Goal: Task Accomplishment & Management: Use online tool/utility

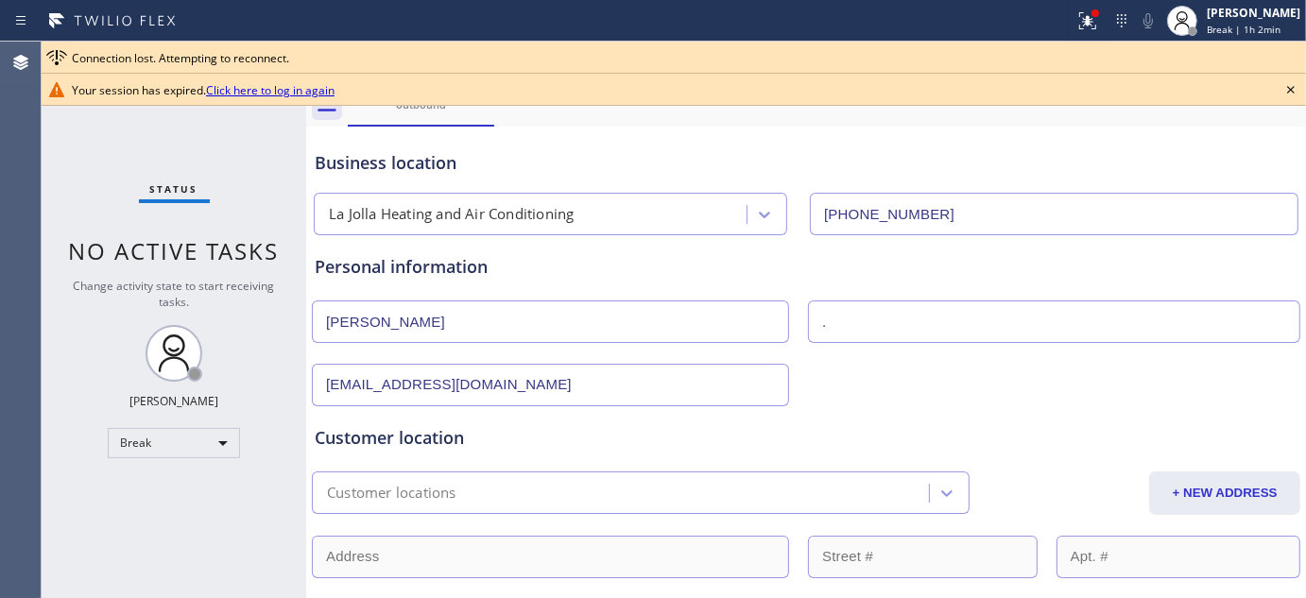
drag, startPoint x: 728, startPoint y: 114, endPoint x: 740, endPoint y: 114, distance: 11.3
click at [728, 114] on div "outbound" at bounding box center [827, 105] width 958 height 43
click at [1228, 26] on span "Break | 1h 2min" at bounding box center [1244, 29] width 74 height 13
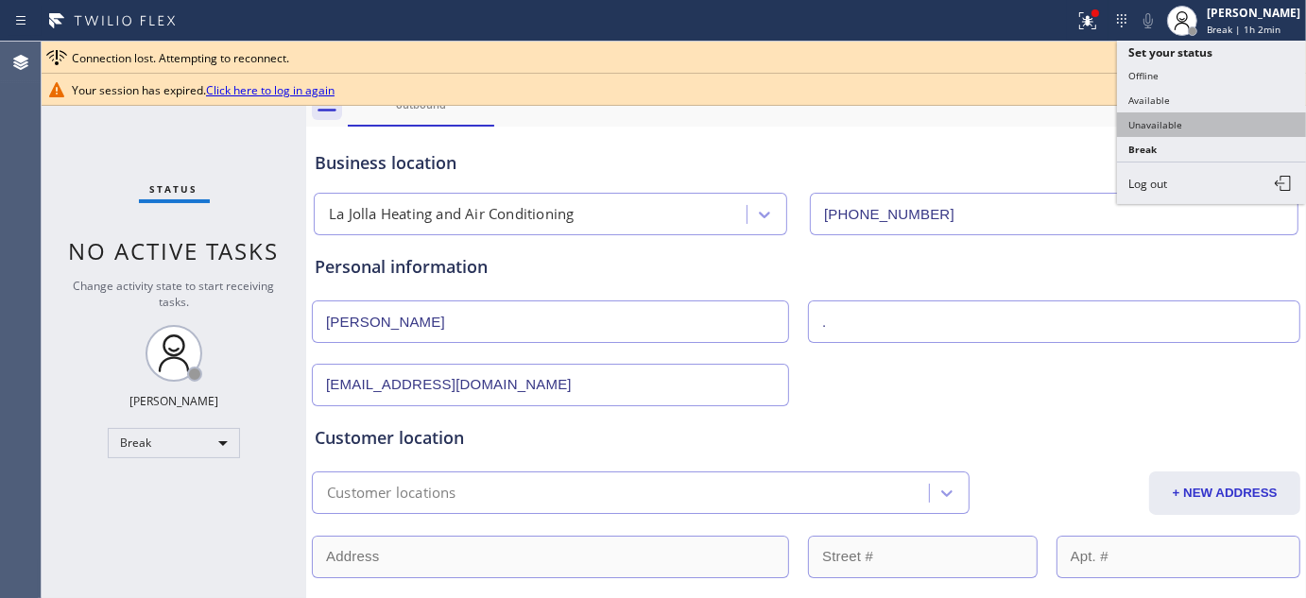
click at [1193, 134] on button "Unavailable" at bounding box center [1211, 124] width 189 height 25
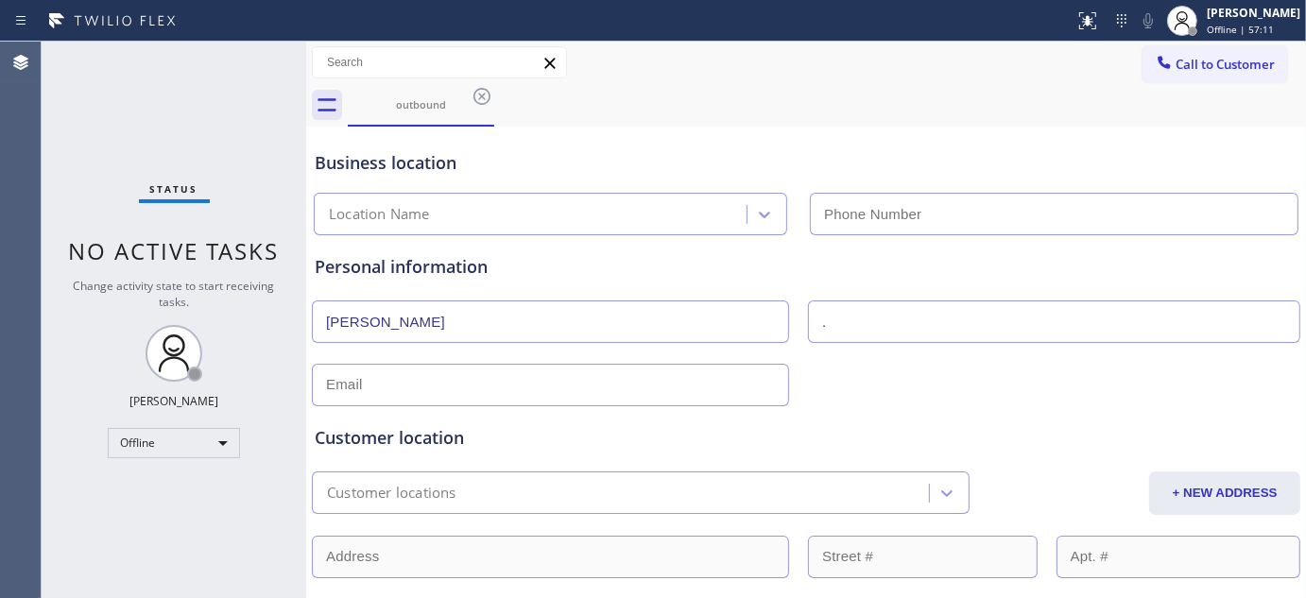
type input "(858) 201-4467"
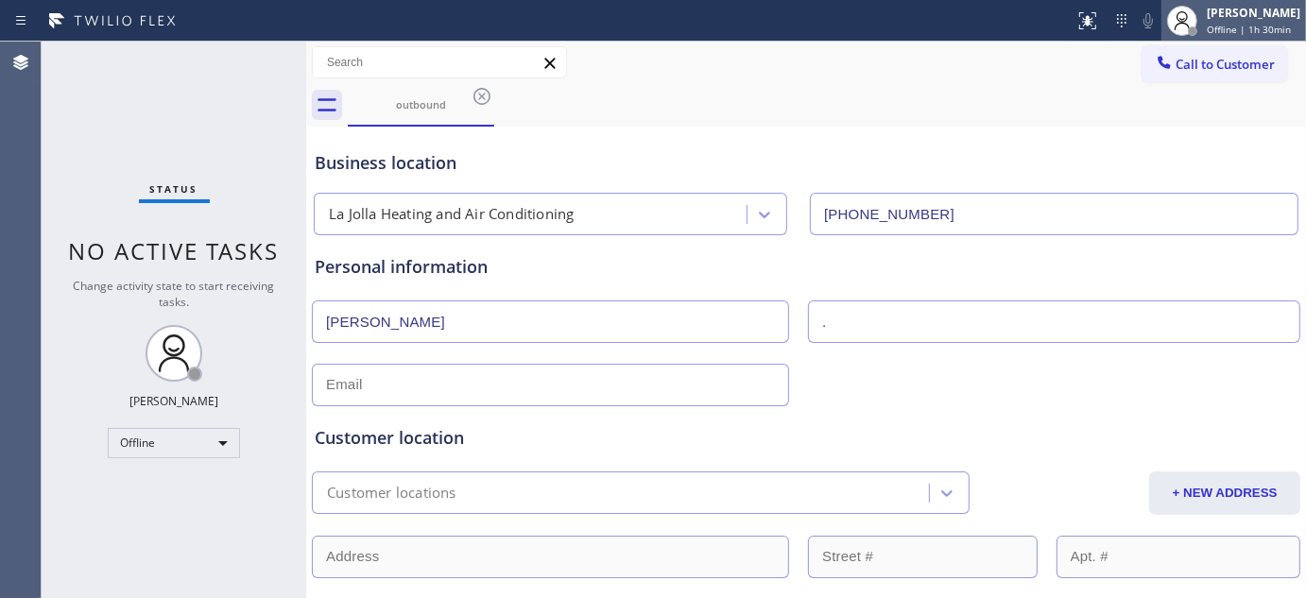
click at [1220, 23] on span "Offline | 1h 30min" at bounding box center [1249, 29] width 84 height 13
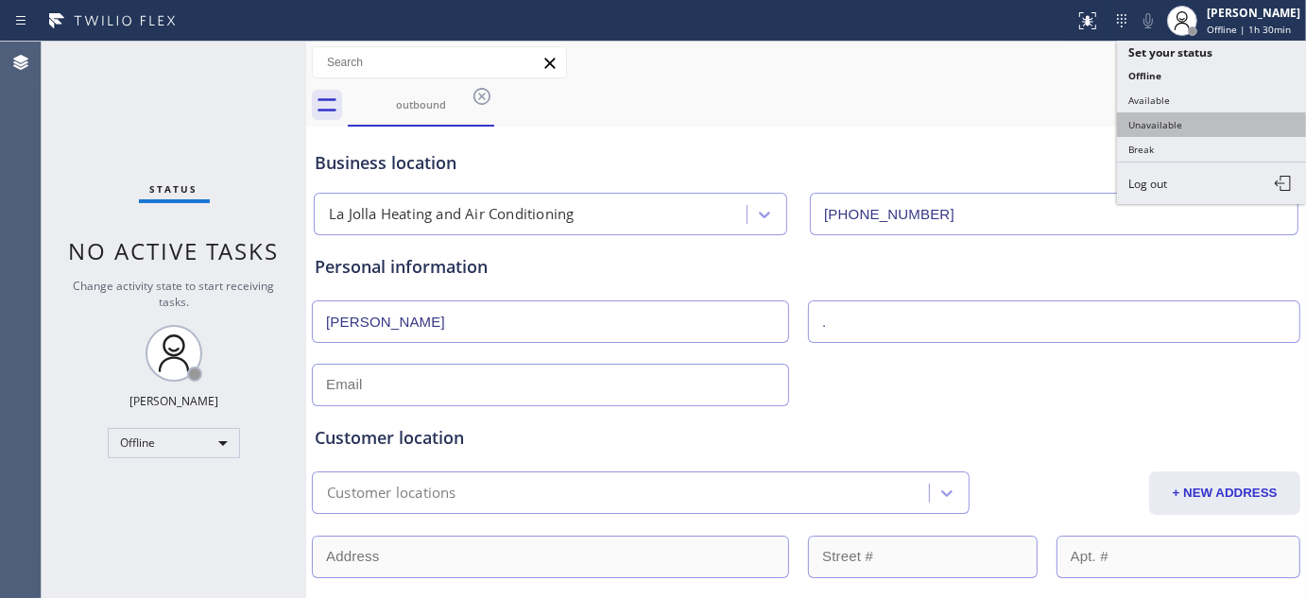
click at [1155, 117] on button "Unavailable" at bounding box center [1211, 124] width 189 height 25
